Goal: Communication & Community: Answer question/provide support

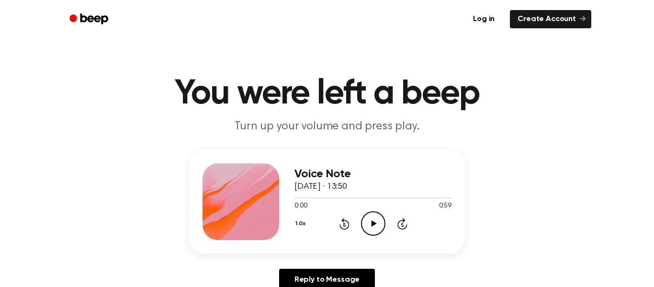
click at [380, 218] on icon "Play Audio" at bounding box center [373, 223] width 24 height 24
click at [380, 218] on icon "Pause Audio" at bounding box center [373, 223] width 24 height 24
click at [381, 221] on icon "Play Audio" at bounding box center [373, 223] width 24 height 24
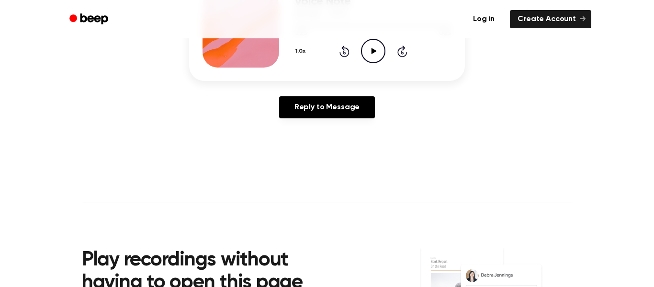
scroll to position [174, 0]
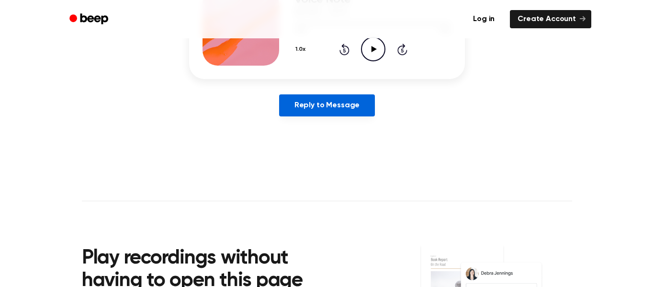
click at [302, 110] on link "Reply to Message" at bounding box center [327, 105] width 96 height 22
